Goal: Task Accomplishment & Management: Complete application form

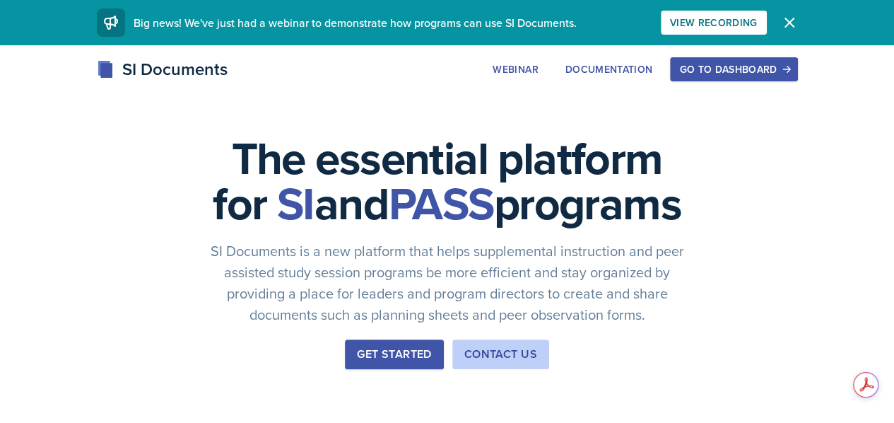
click at [798, 57] on button "Go to Dashboard" at bounding box center [733, 69] width 127 height 24
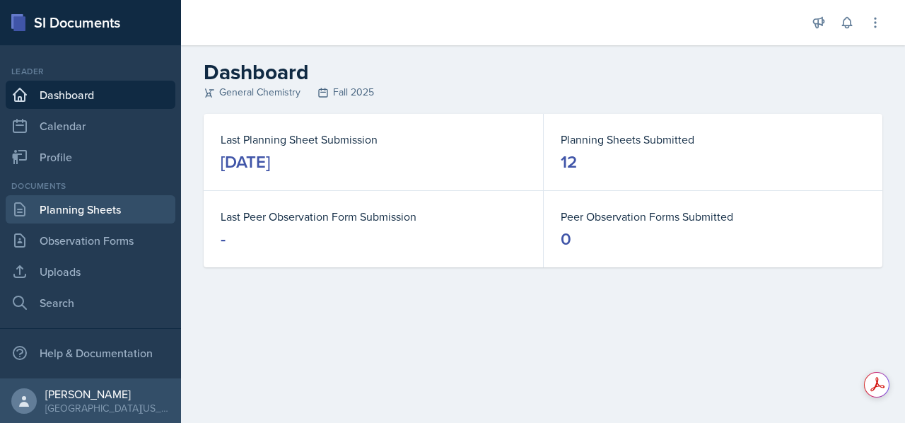
click at [82, 204] on link "Planning Sheets" at bounding box center [91, 209] width 170 height 28
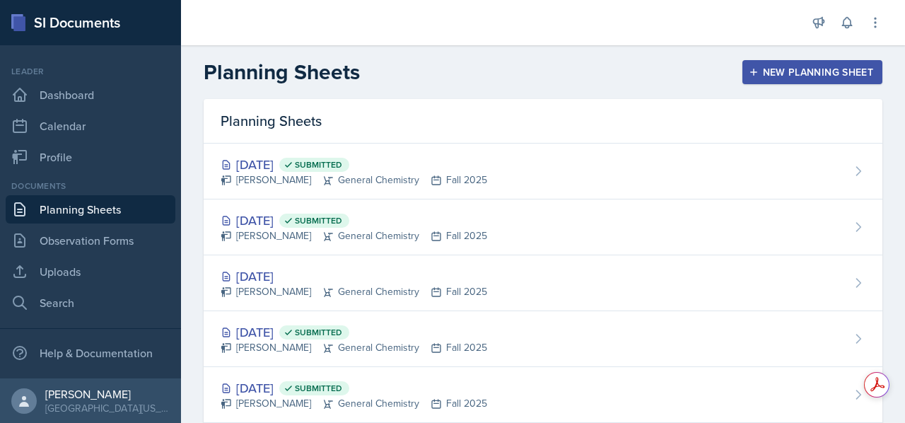
click at [749, 76] on icon "button" at bounding box center [754, 72] width 10 height 10
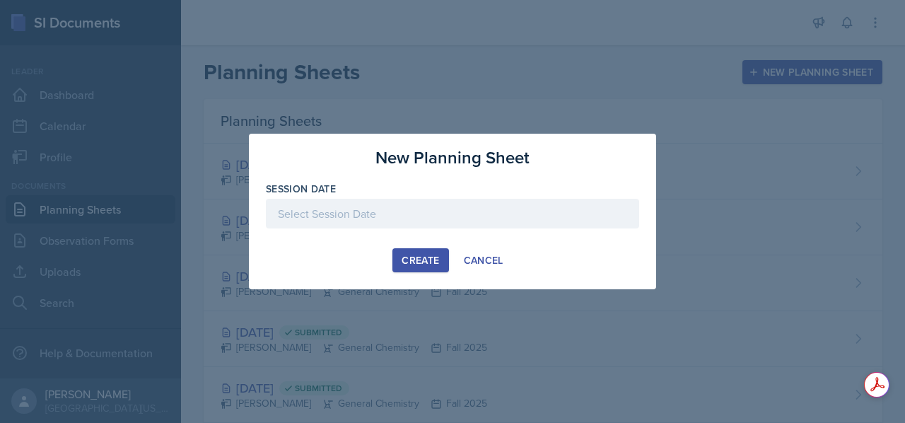
click at [462, 207] on div at bounding box center [452, 214] width 373 height 30
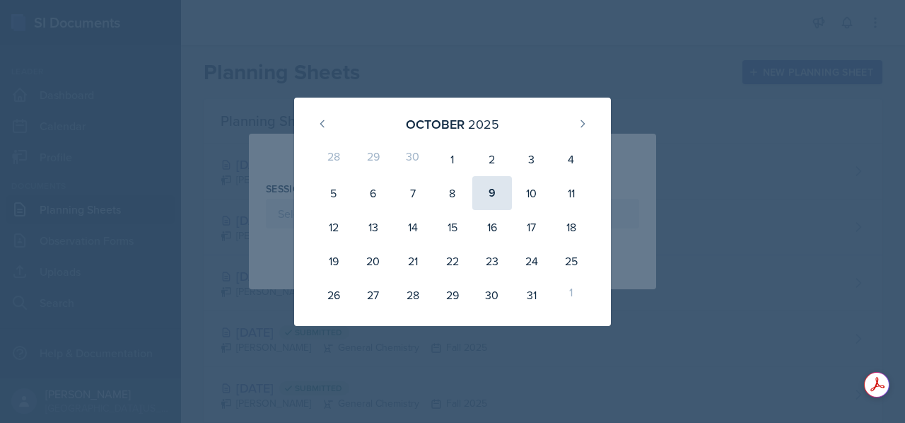
click at [501, 196] on div "9" at bounding box center [492, 193] width 40 height 34
type input "[DATE]"
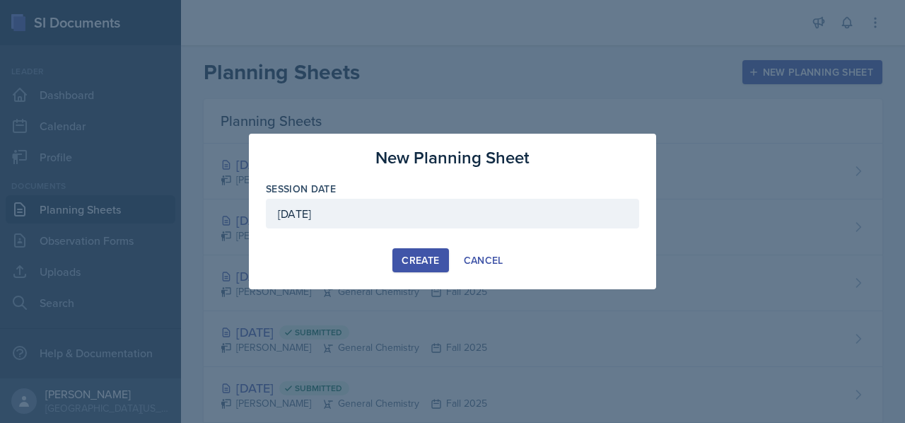
click at [424, 262] on div "Create" at bounding box center [420, 260] width 37 height 11
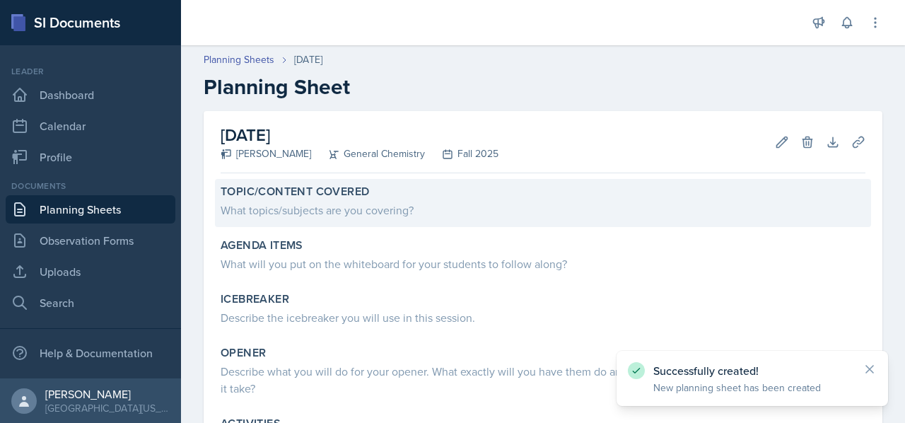
click at [390, 209] on div "What topics/subjects are you covering?" at bounding box center [543, 210] width 645 height 17
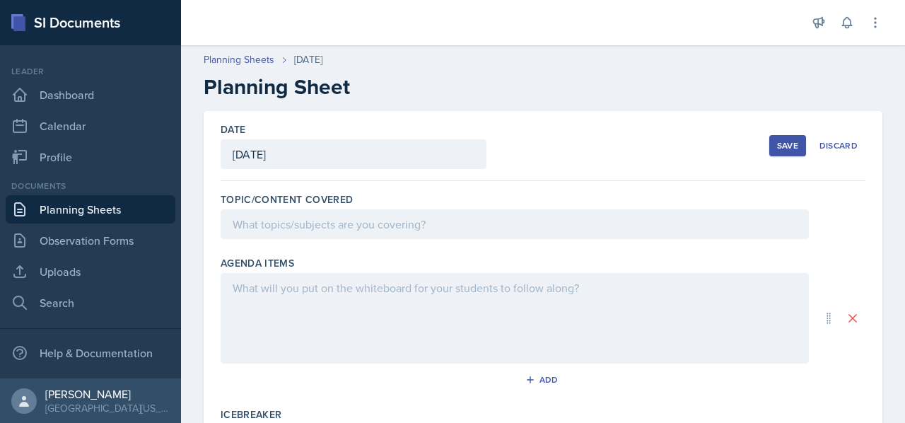
click at [390, 228] on div at bounding box center [515, 224] width 588 height 30
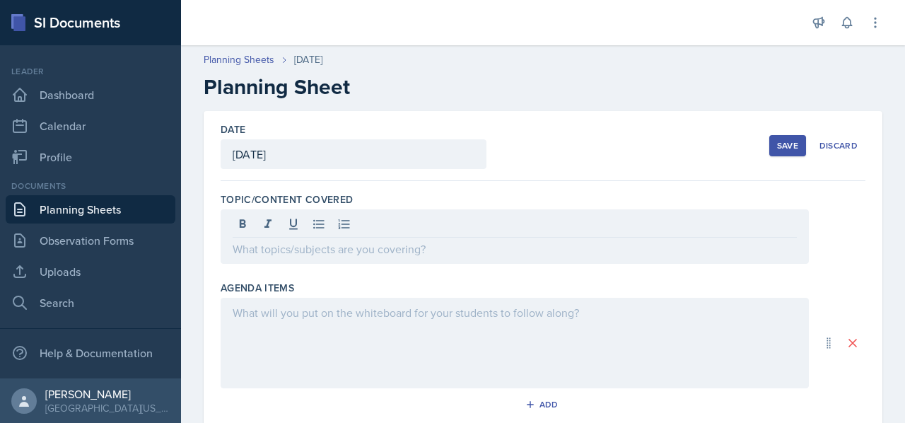
click at [403, 330] on div at bounding box center [515, 343] width 588 height 91
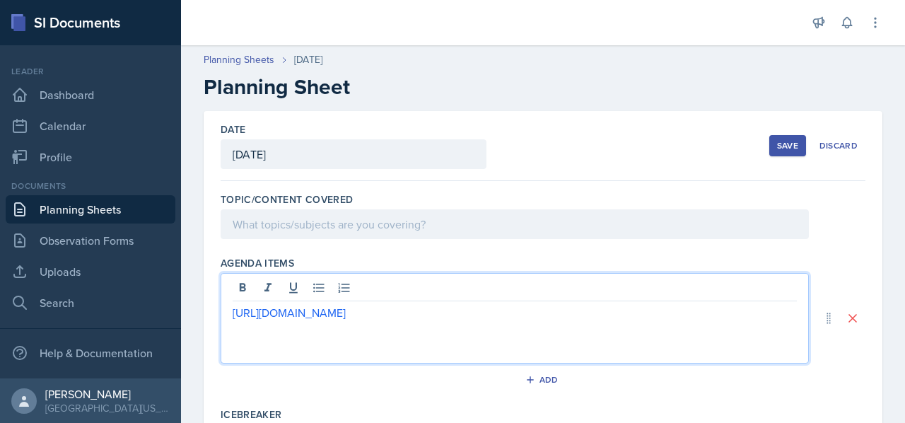
scroll to position [190, 0]
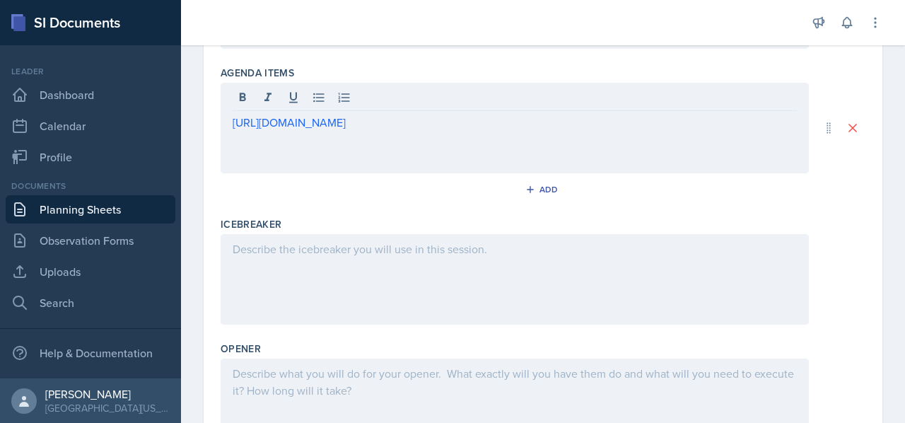
click at [440, 279] on div at bounding box center [515, 279] width 588 height 91
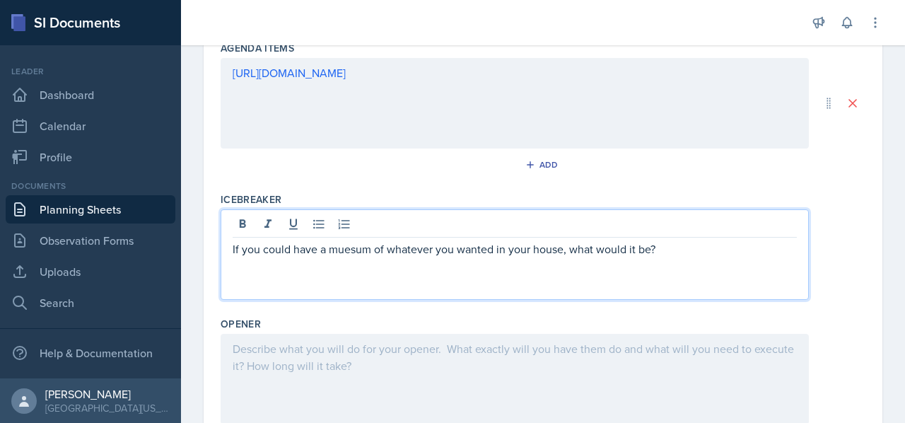
scroll to position [338, 0]
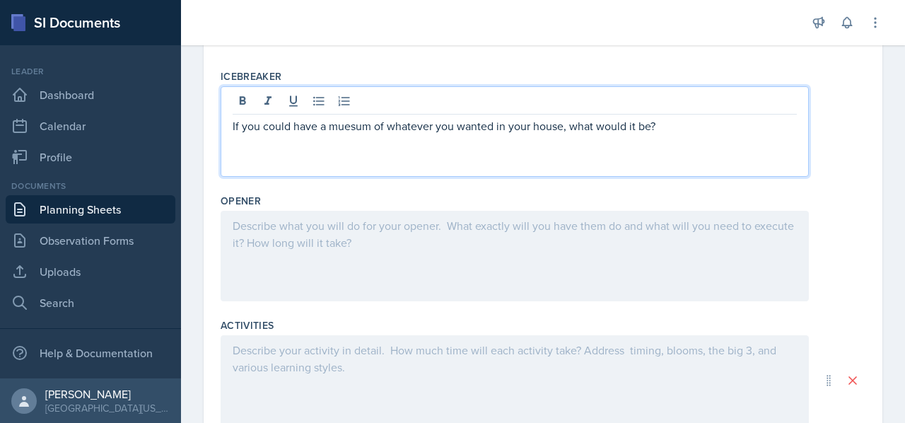
click at [356, 123] on p "If you could have a muesum of whatever you wanted in your house, what would it …" at bounding box center [515, 125] width 564 height 17
click at [348, 242] on div at bounding box center [515, 256] width 588 height 91
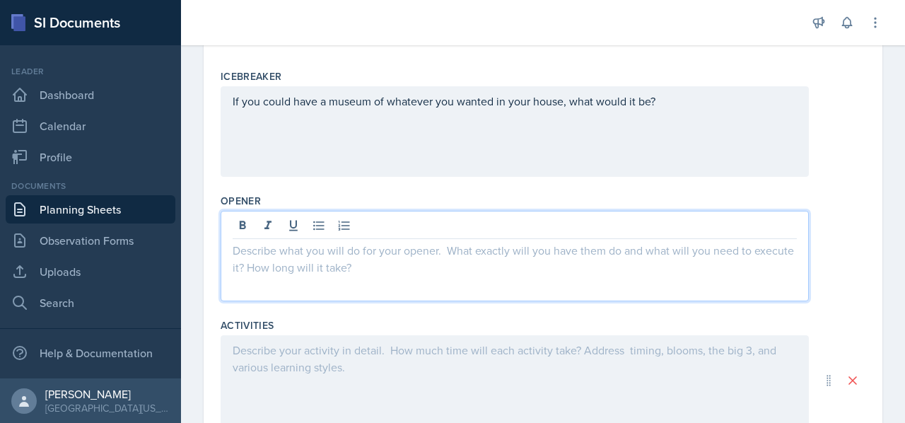
scroll to position [363, 0]
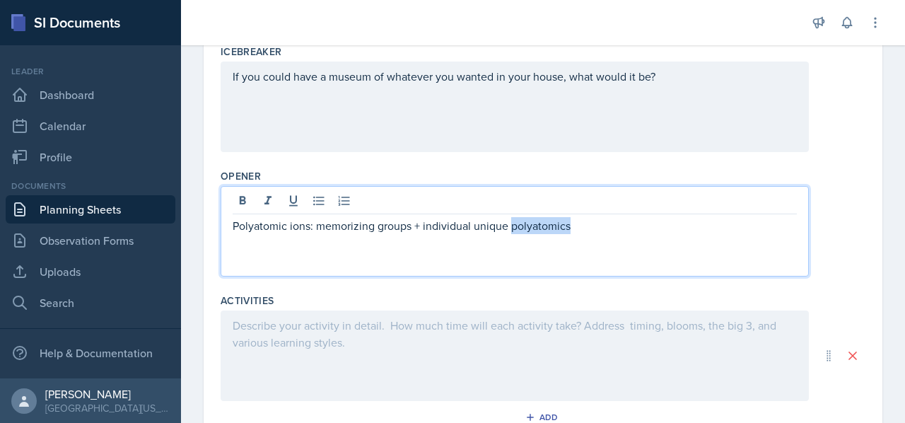
click at [532, 228] on p "Polyatomic ions: memorizing groups + individual unique polyatomics" at bounding box center [515, 225] width 564 height 17
drag, startPoint x: 532, startPoint y: 228, endPoint x: 448, endPoint y: 263, distance: 90.3
click at [448, 263] on div "Polyatomic ions: memorizing groups + individual unique polyatomics" at bounding box center [515, 231] width 588 height 91
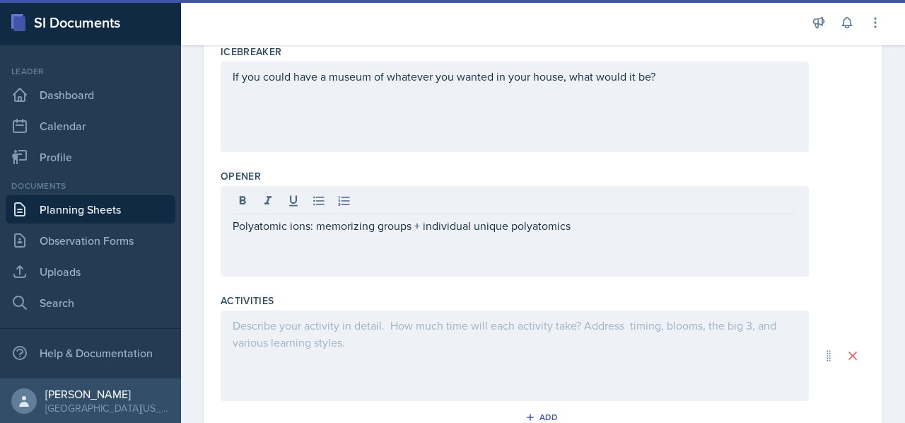
click at [390, 253] on div "Polyatomic ions: memorizing groups + individual unique polyatomics" at bounding box center [515, 231] width 588 height 91
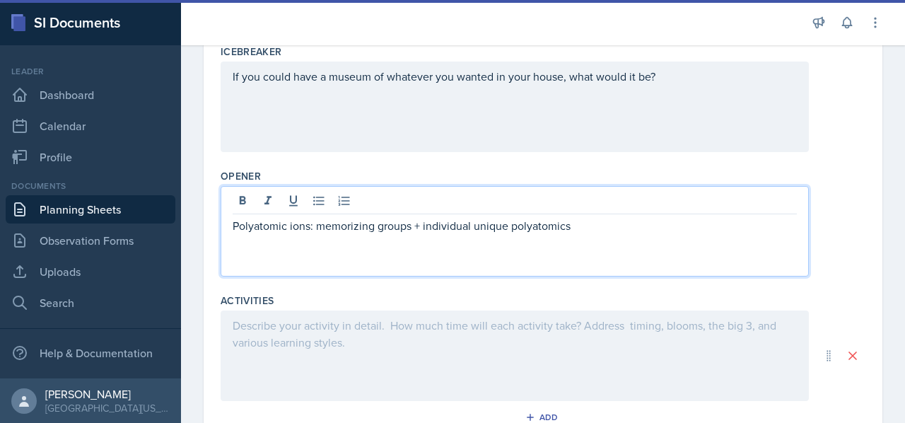
click at [601, 234] on p at bounding box center [515, 242] width 564 height 17
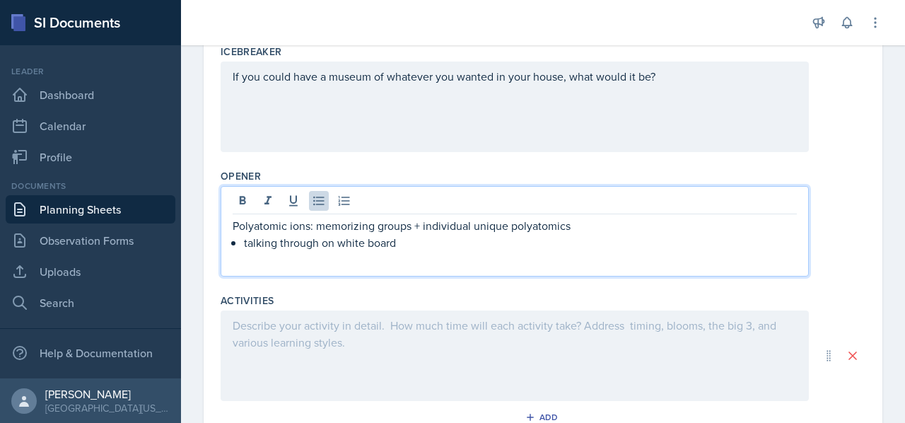
scroll to position [531, 0]
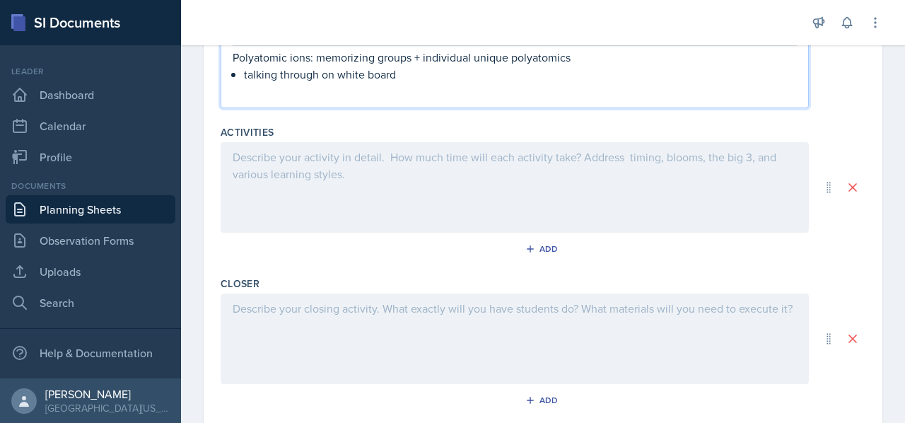
click at [346, 219] on div at bounding box center [515, 187] width 588 height 91
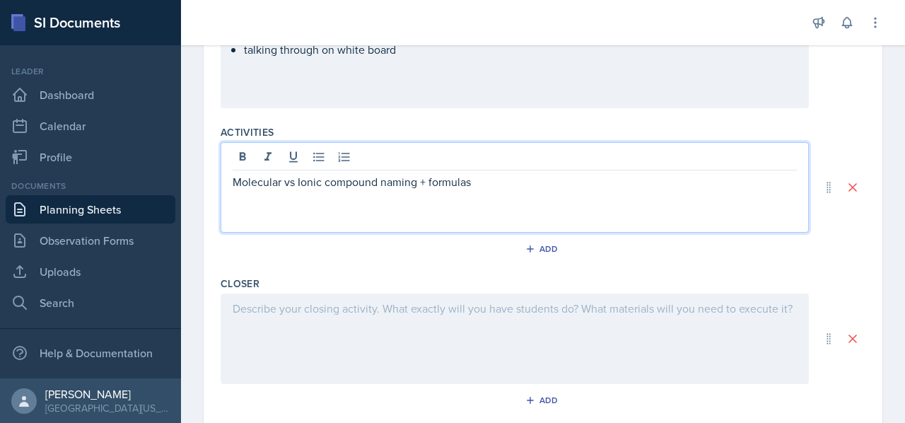
click at [428, 179] on p "Molecular vs Ionic compound naming + formulas" at bounding box center [515, 181] width 564 height 17
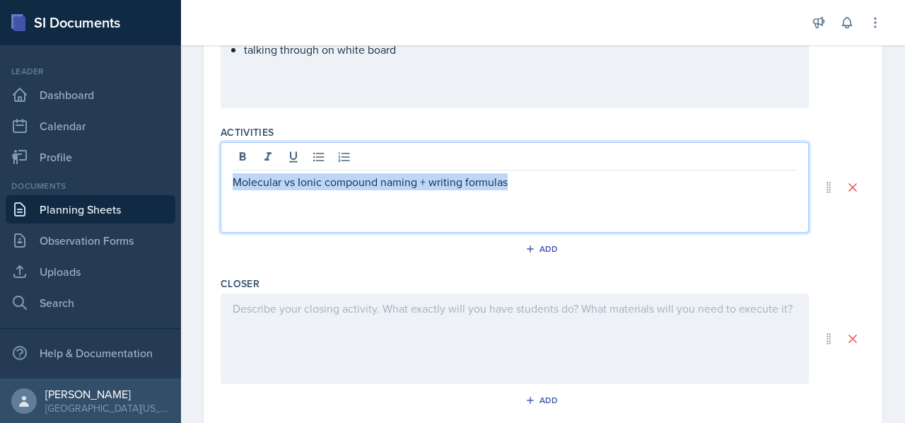
drag, startPoint x: 530, startPoint y: 180, endPoint x: 234, endPoint y: 182, distance: 296.3
click at [234, 182] on p "Molecular vs Ionic compound naming + writing formulas" at bounding box center [515, 181] width 564 height 17
copy p "Molecular vs Ionic compound naming + writing formulas"
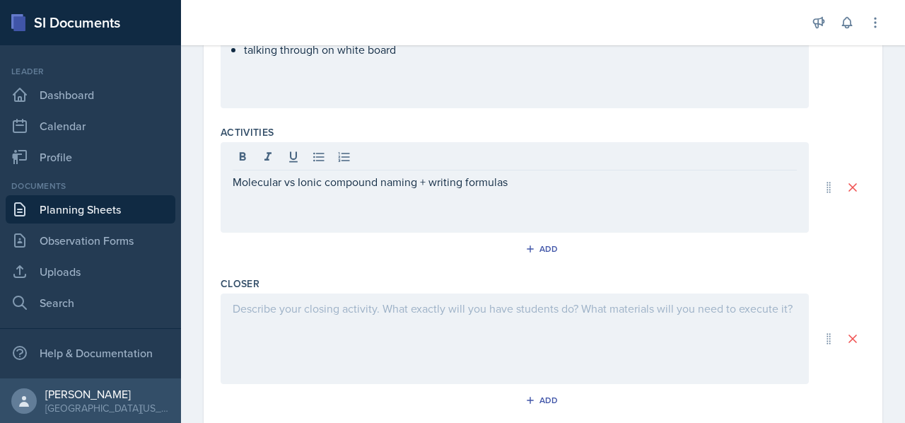
click at [269, 335] on div at bounding box center [515, 338] width 588 height 91
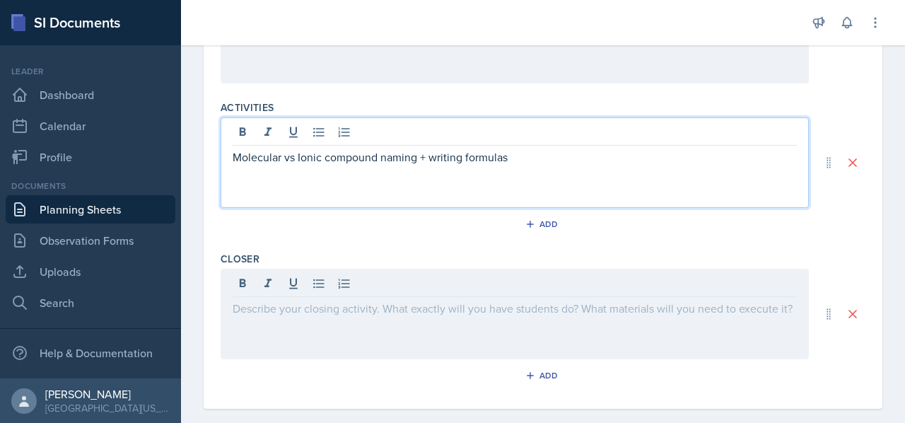
click at [555, 125] on div "Molecular vs Ionic compound naming + writing formulas" at bounding box center [515, 162] width 588 height 91
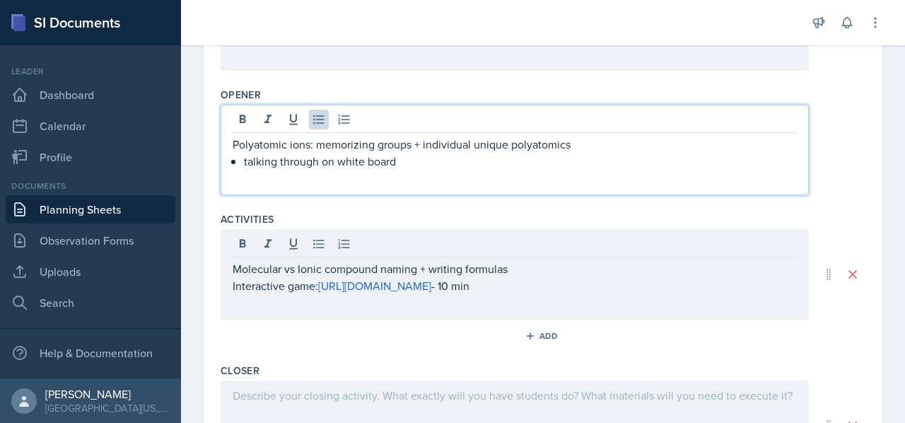
click at [467, 153] on p "talking through on white board" at bounding box center [520, 161] width 553 height 17
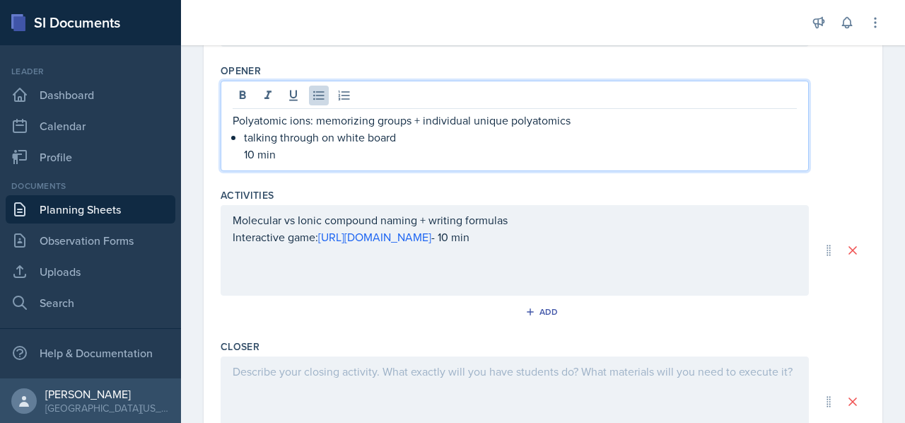
scroll to position [573, 0]
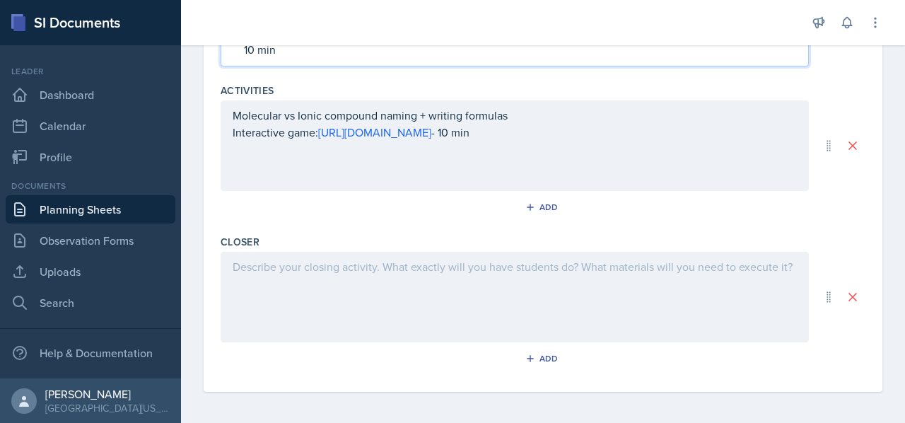
click at [642, 125] on div "Molecular vs Ionic compound naming + writing formulas Interactive game: [URL][D…" at bounding box center [515, 145] width 588 height 91
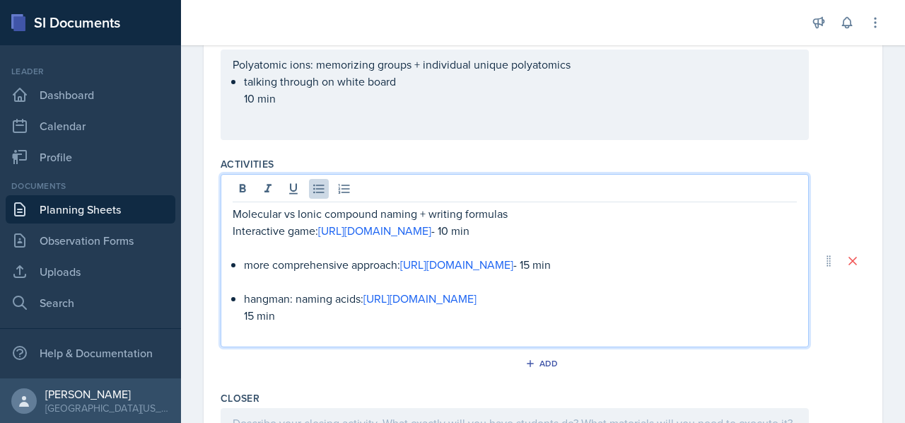
scroll to position [440, 0]
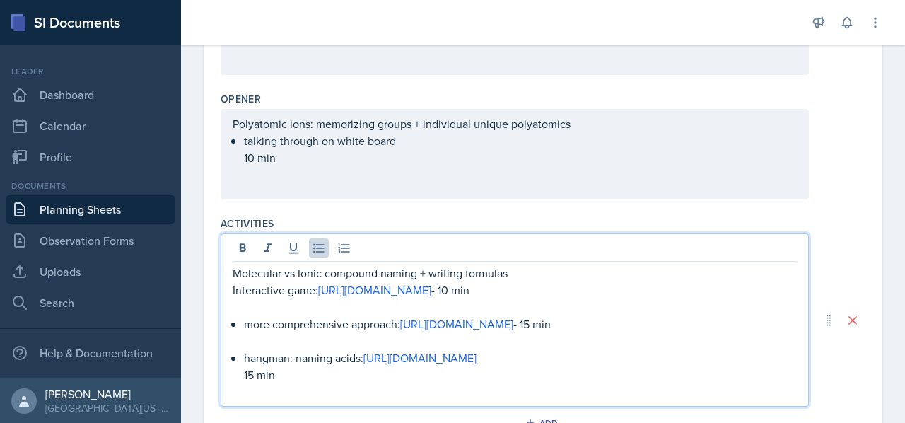
click at [244, 321] on li "more comprehensive approach: [URL][DOMAIN_NAME] - 15 min" at bounding box center [520, 323] width 553 height 17
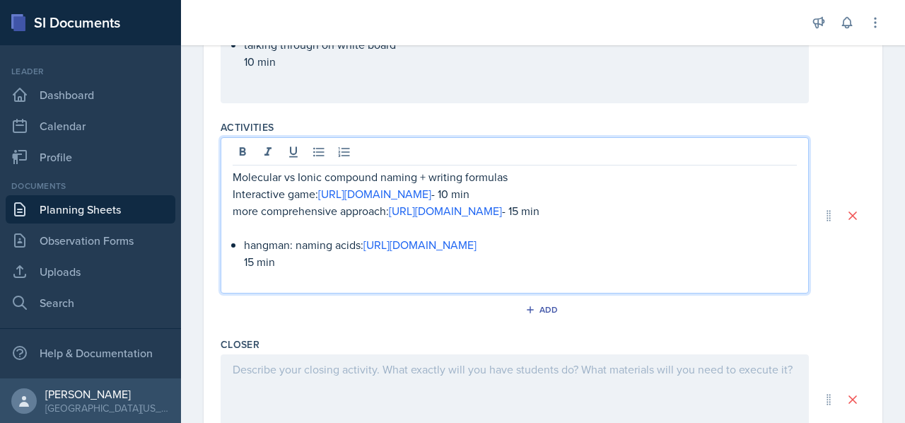
scroll to position [638, 0]
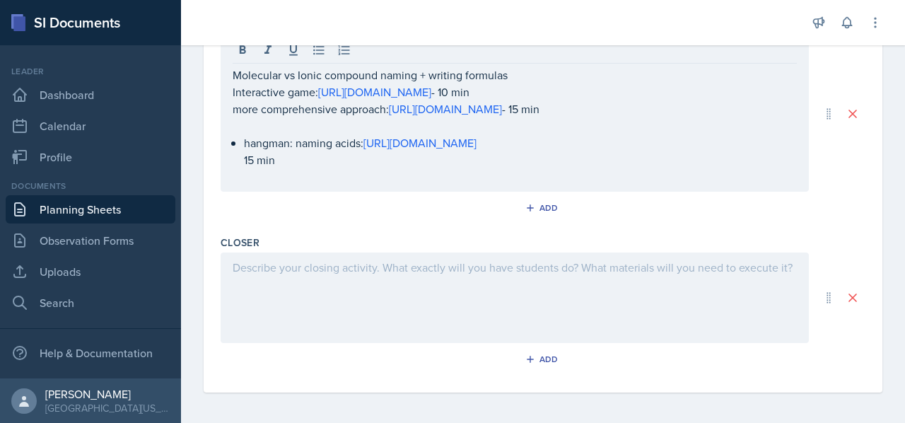
click at [341, 281] on div at bounding box center [515, 297] width 588 height 91
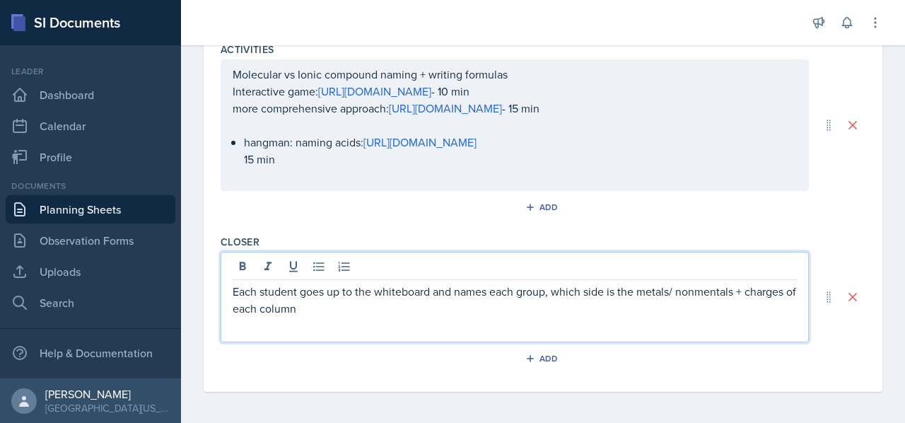
click at [699, 297] on p "Each student goes up to the whiteboard and names each group, which side is the …" at bounding box center [515, 300] width 564 height 34
click at [293, 310] on p "Each student goes up to the whiteboard and names each group, which side is the …" at bounding box center [515, 300] width 564 height 34
click at [321, 310] on p "Each student goes up to the whiteboard and names each group, which side is the …" at bounding box center [515, 300] width 564 height 34
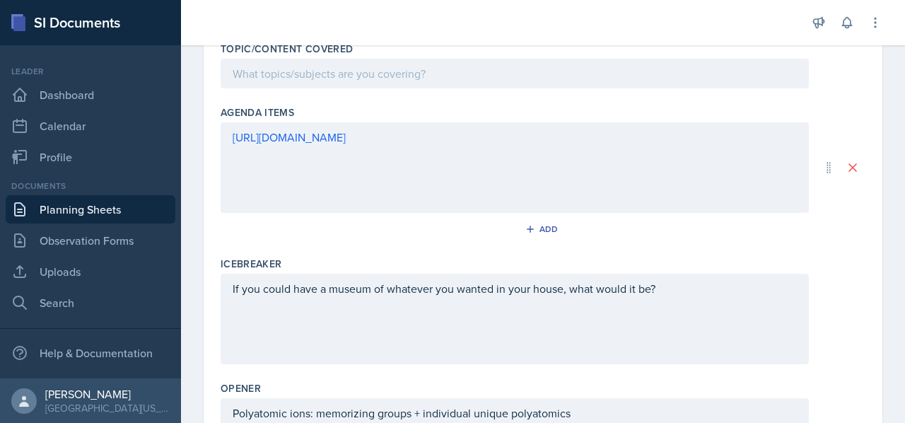
scroll to position [27, 0]
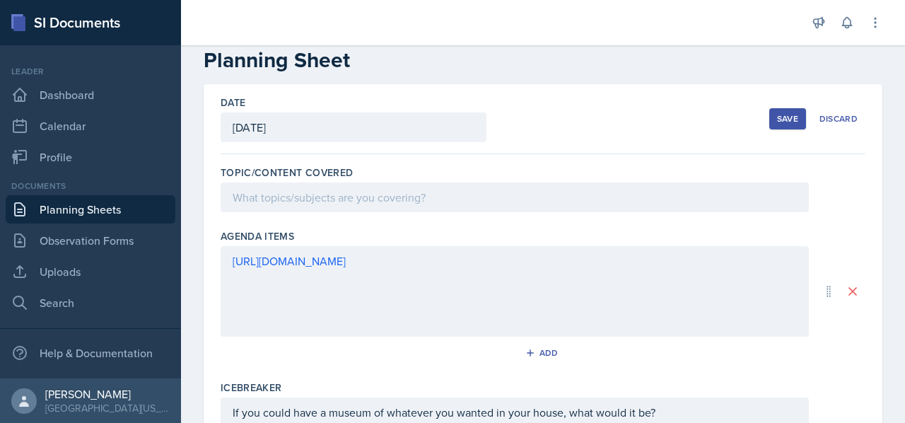
click at [428, 195] on p at bounding box center [515, 197] width 564 height 17
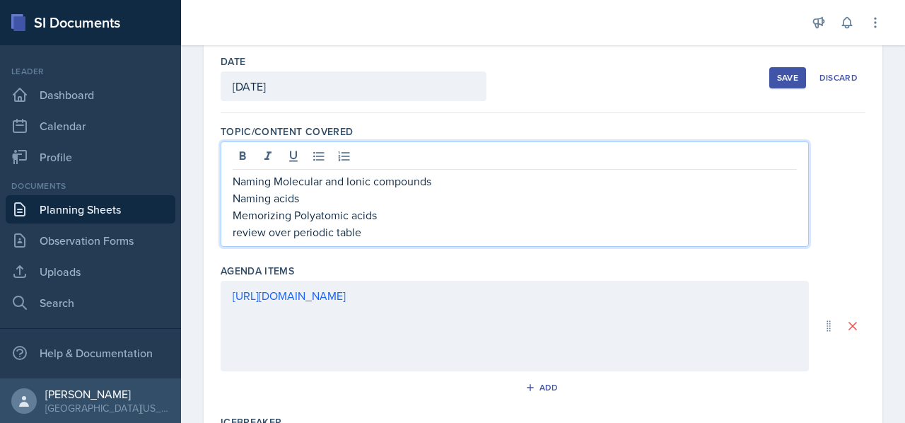
scroll to position [0, 0]
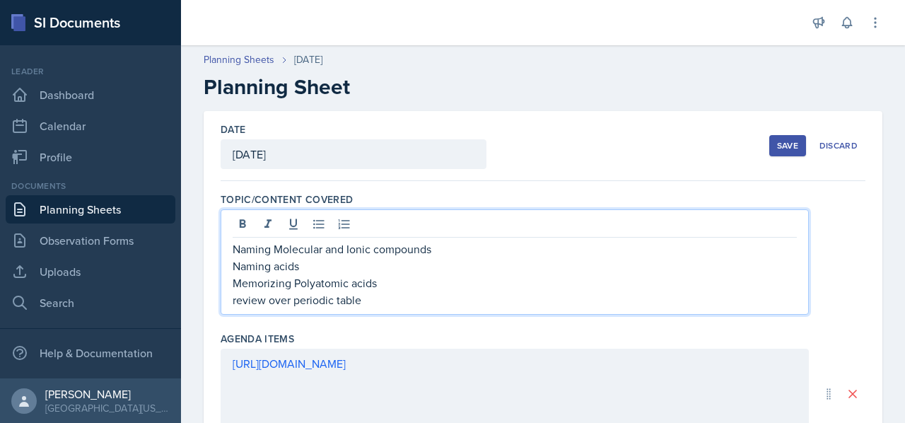
click at [777, 142] on div "Save" at bounding box center [787, 145] width 21 height 11
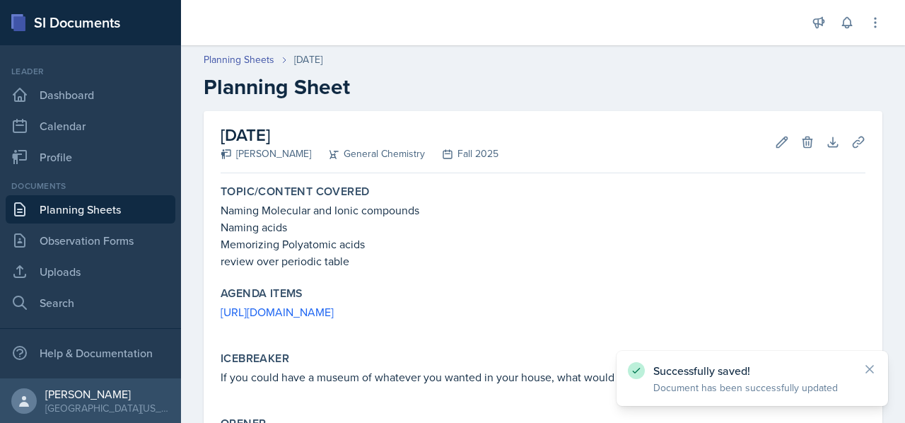
scroll to position [356, 0]
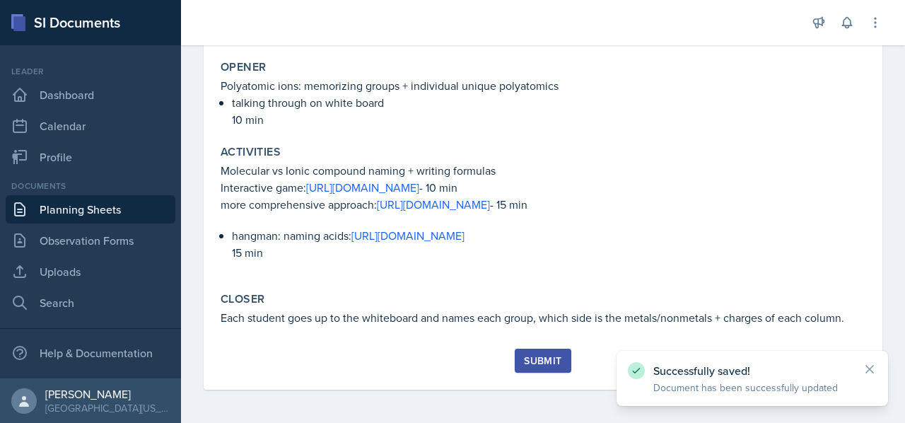
click at [536, 363] on div "Submit" at bounding box center [542, 360] width 37 height 11
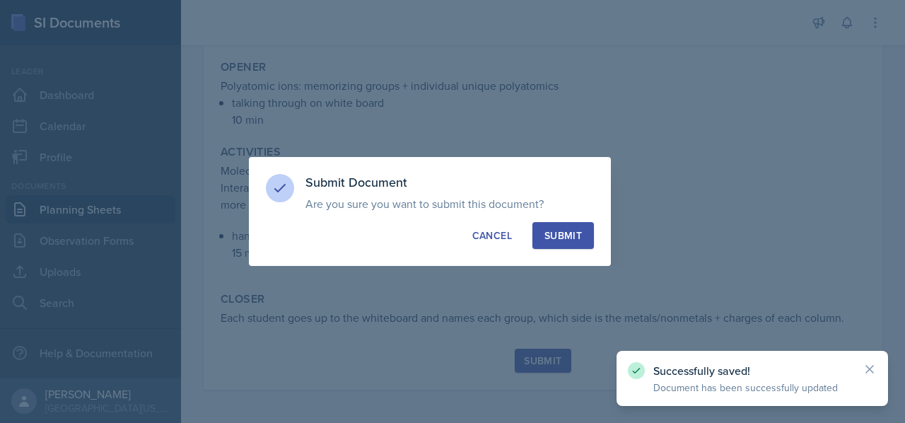
click at [568, 234] on div "Submit" at bounding box center [562, 235] width 37 height 14
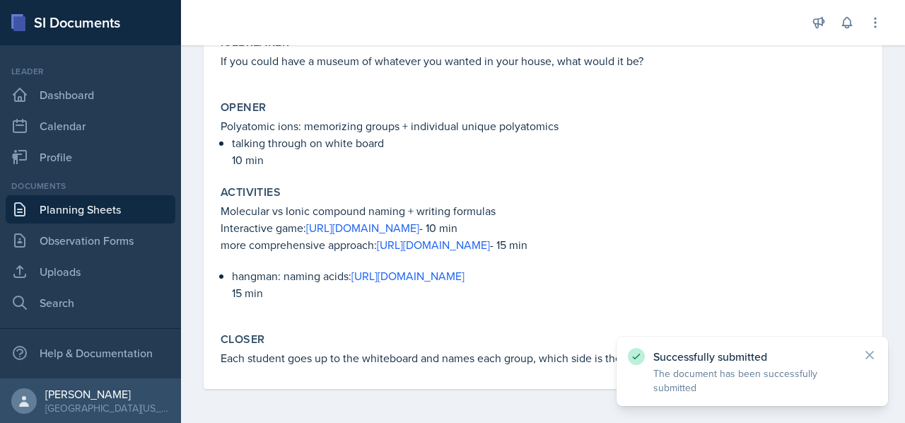
scroll to position [315, 0]
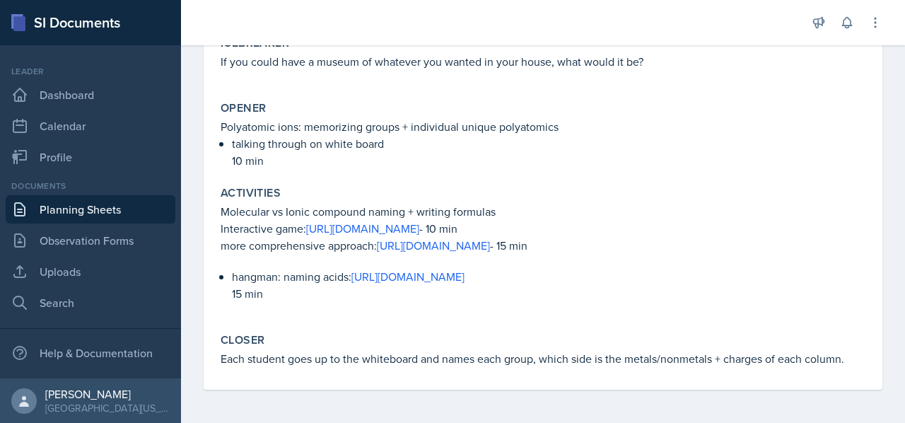
drag, startPoint x: 544, startPoint y: 276, endPoint x: 352, endPoint y: 279, distance: 191.6
click at [352, 279] on p "hangman: naming acids: [URL][DOMAIN_NAME]" at bounding box center [549, 276] width 634 height 17
copy p "[URL][DOMAIN_NAME]"
